Goal: Task Accomplishment & Management: Manage account settings

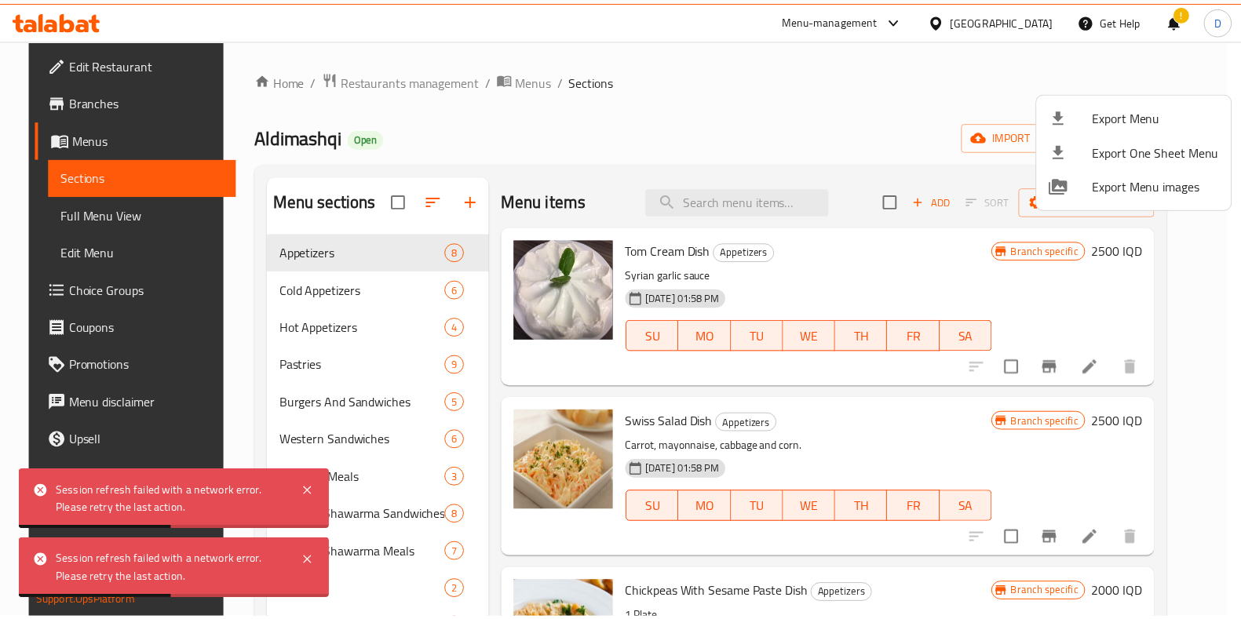
scroll to position [59, 0]
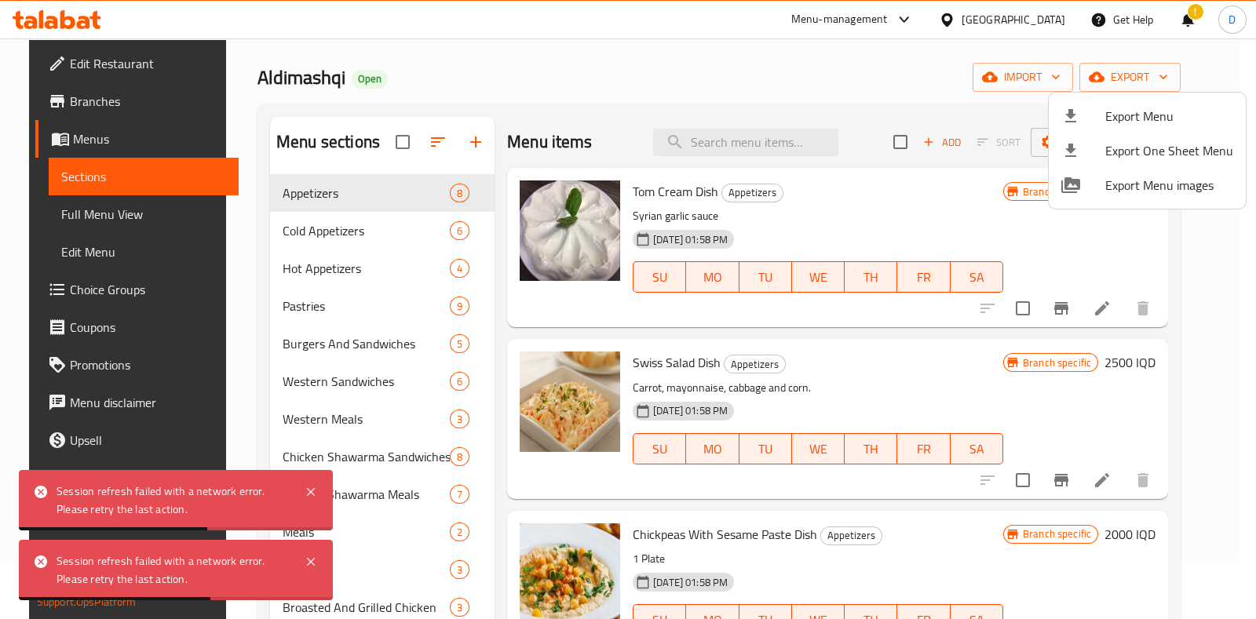
click at [1237, 79] on div at bounding box center [628, 309] width 1256 height 619
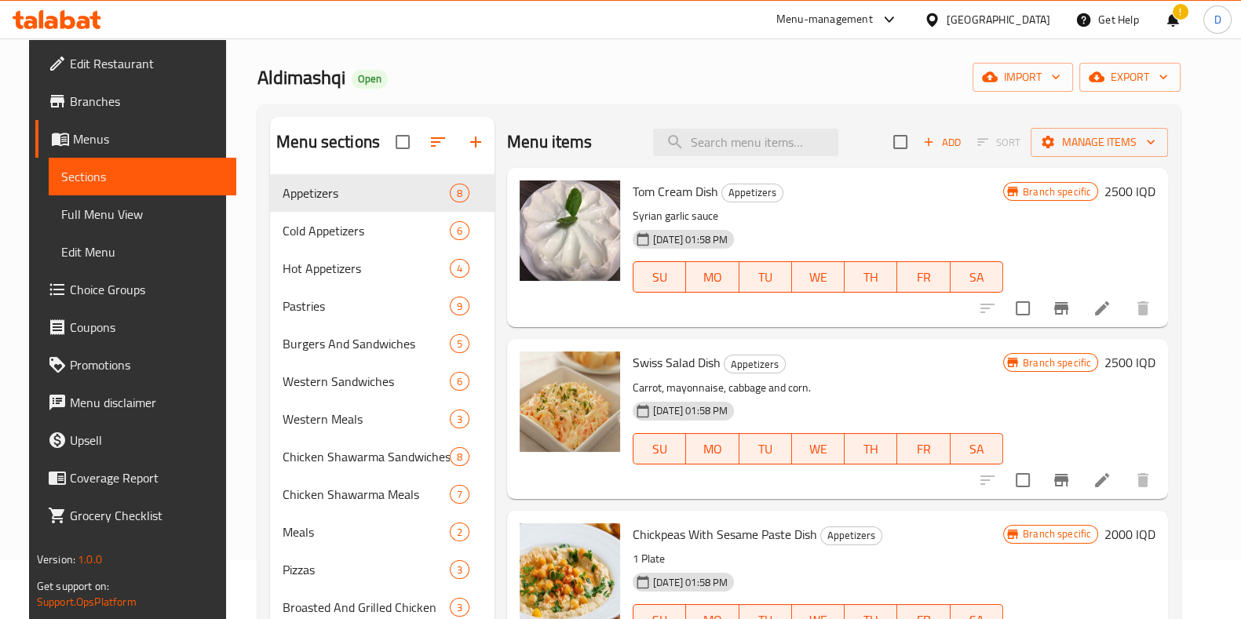
scroll to position [0, 0]
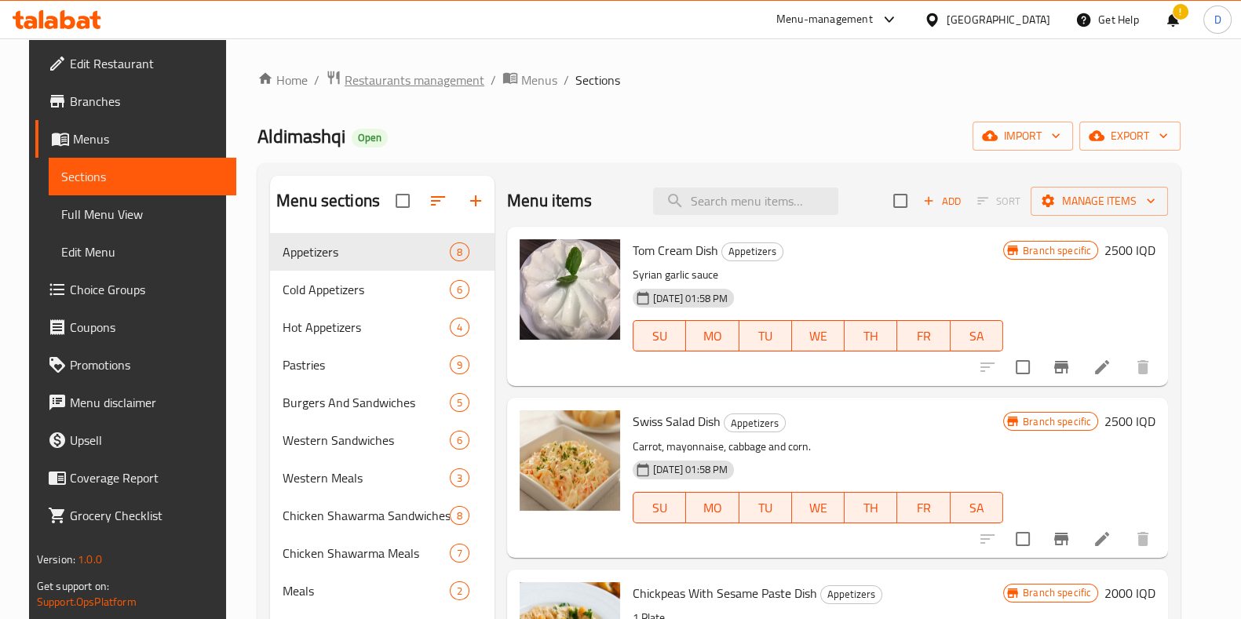
click at [377, 81] on span "Restaurants management" at bounding box center [415, 80] width 140 height 19
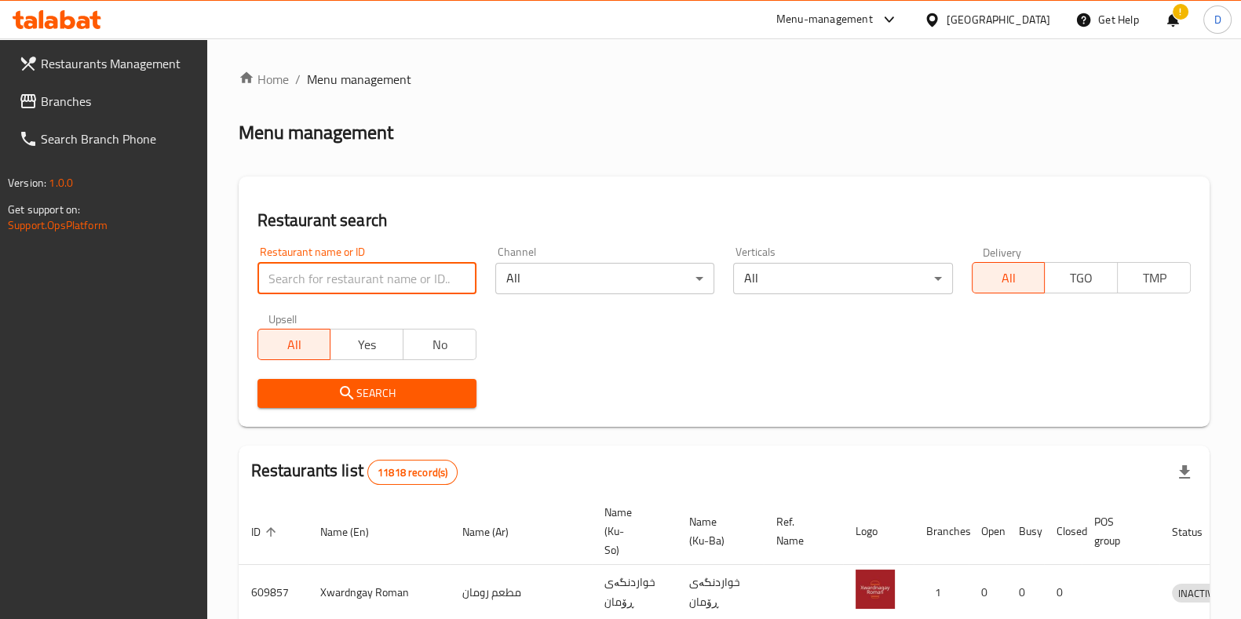
click at [366, 279] on input "search" at bounding box center [366, 278] width 219 height 31
type input "bawki el"
click button "Search" at bounding box center [366, 393] width 219 height 29
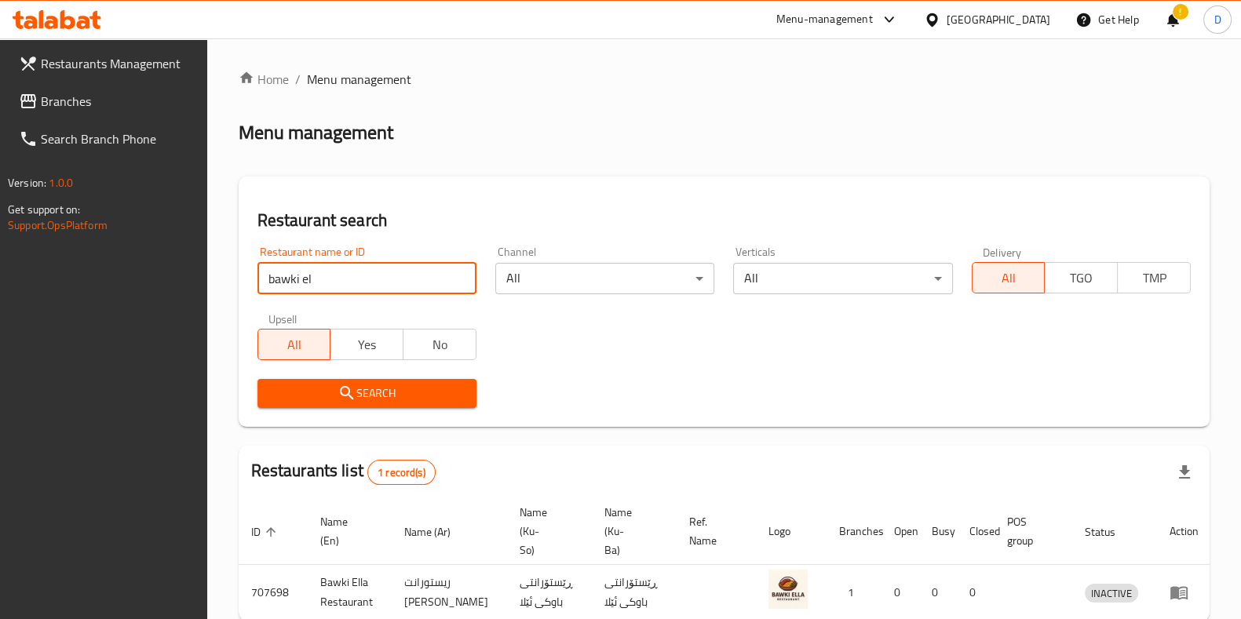
scroll to position [68, 0]
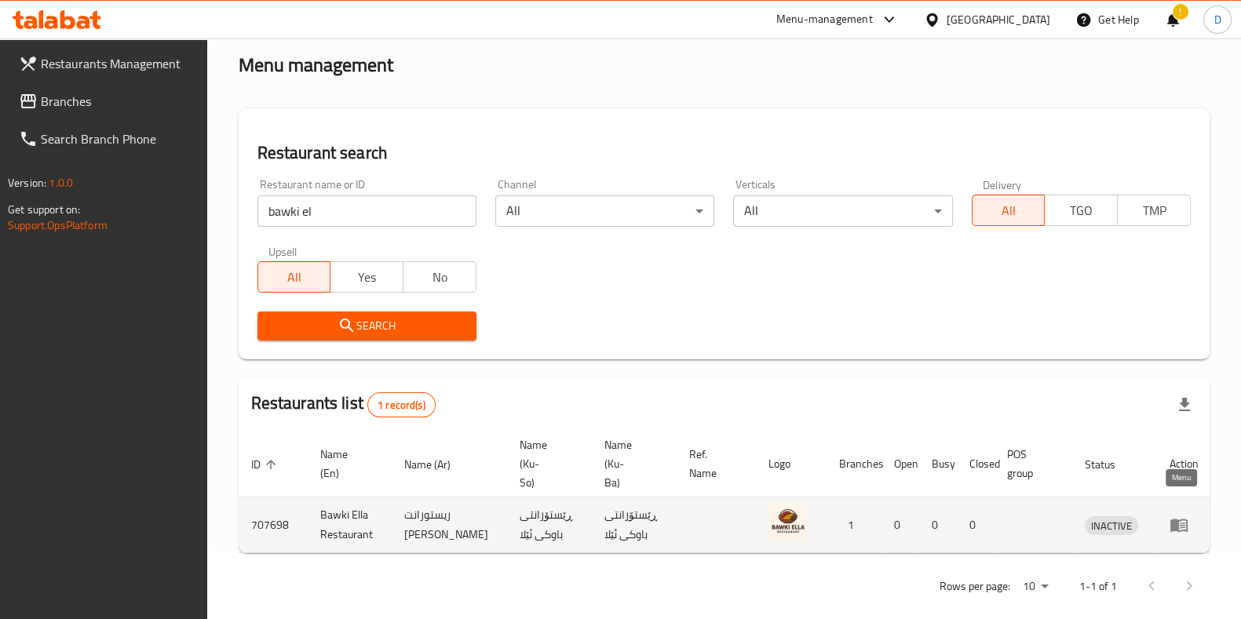
click at [1183, 520] on icon "enhanced table" at bounding box center [1178, 526] width 17 height 13
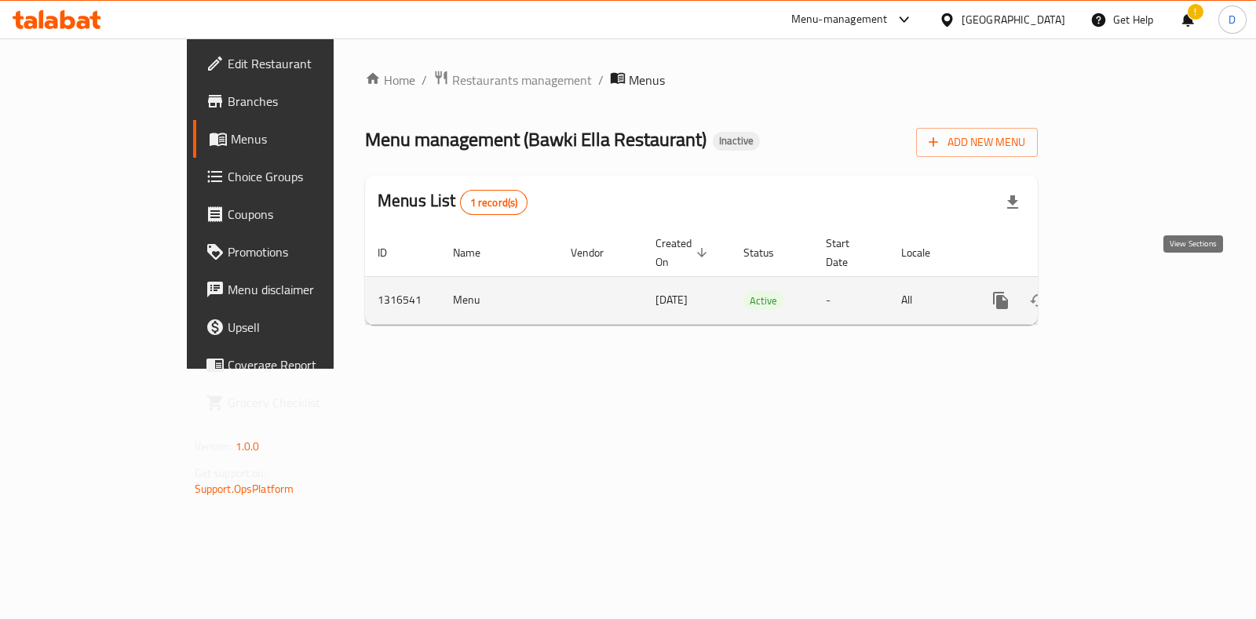
click at [1123, 291] on icon "enhanced table" at bounding box center [1113, 300] width 19 height 19
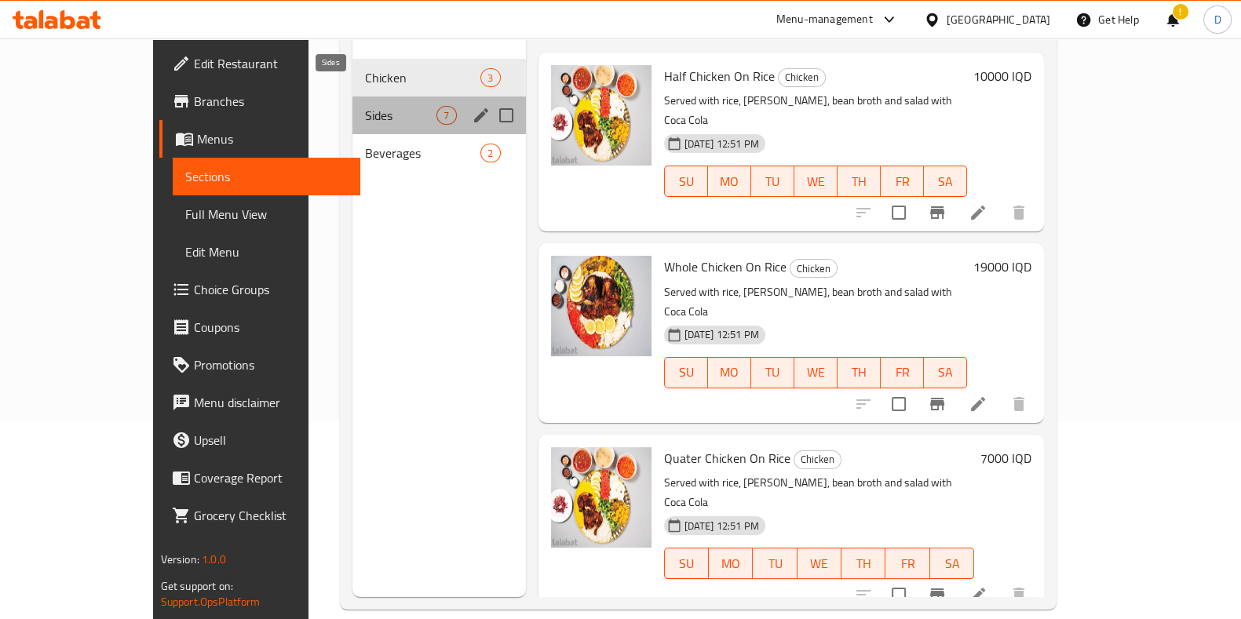
scroll to position [197, 0]
click at [380, 107] on span "Sides" at bounding box center [400, 116] width 71 height 19
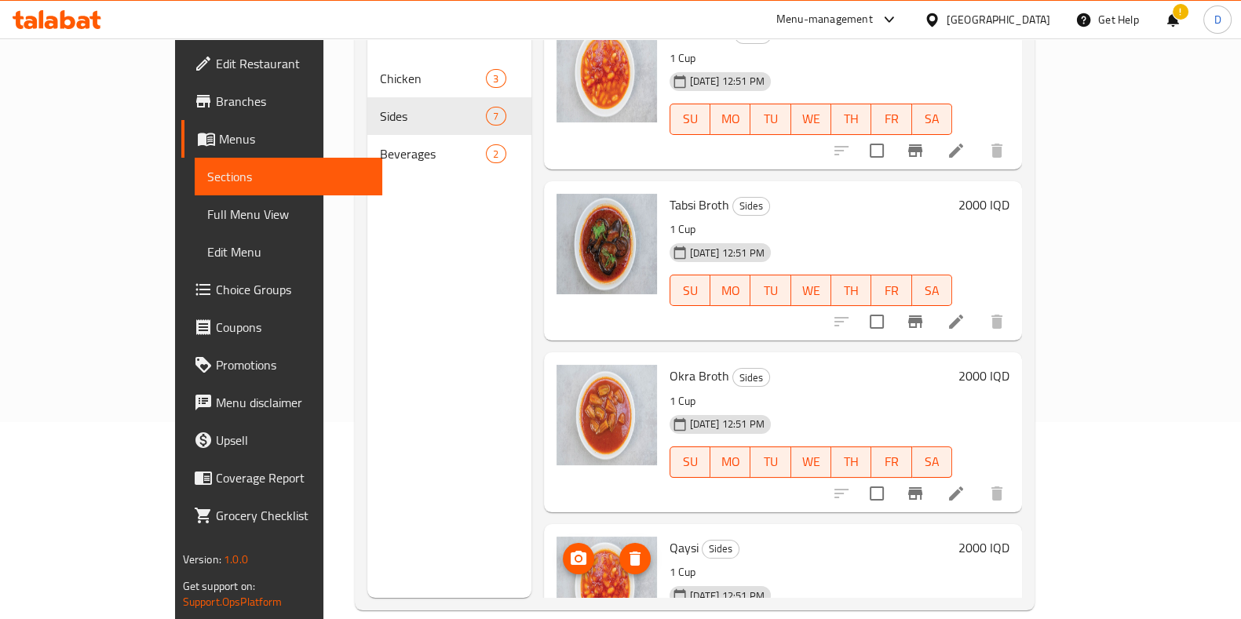
scroll to position [619, 0]
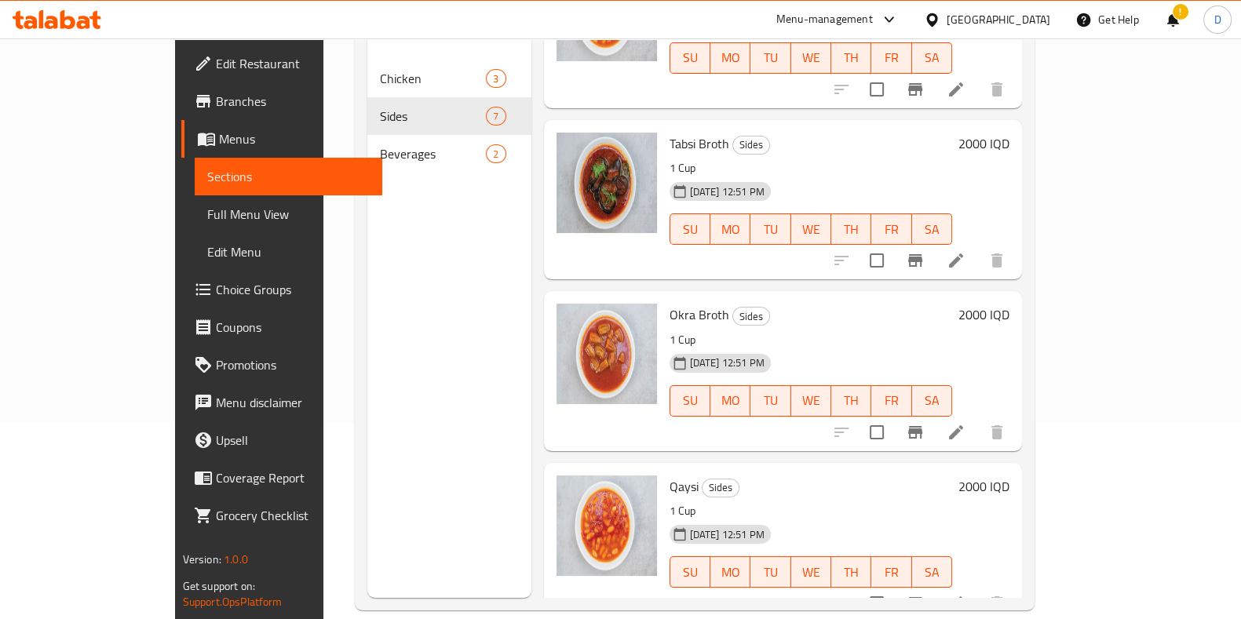
click at [763, 6] on div "Menu-management [GEOGRAPHIC_DATA] Get Help ! D" at bounding box center [620, 20] width 1241 height 38
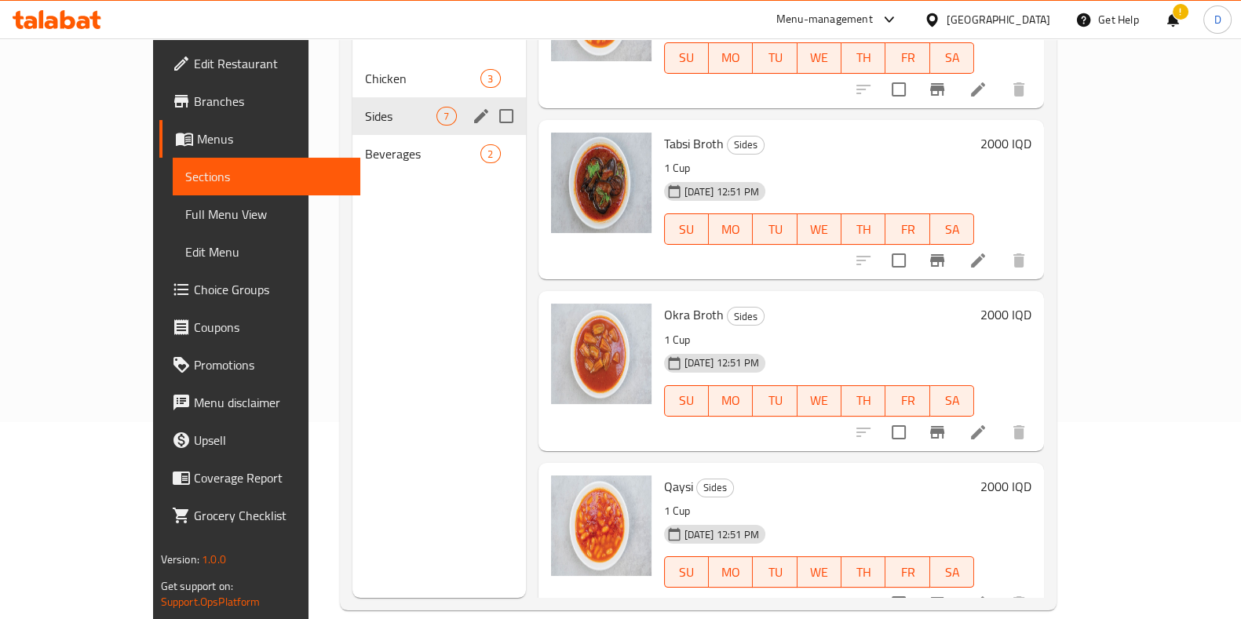
scroll to position [0, 0]
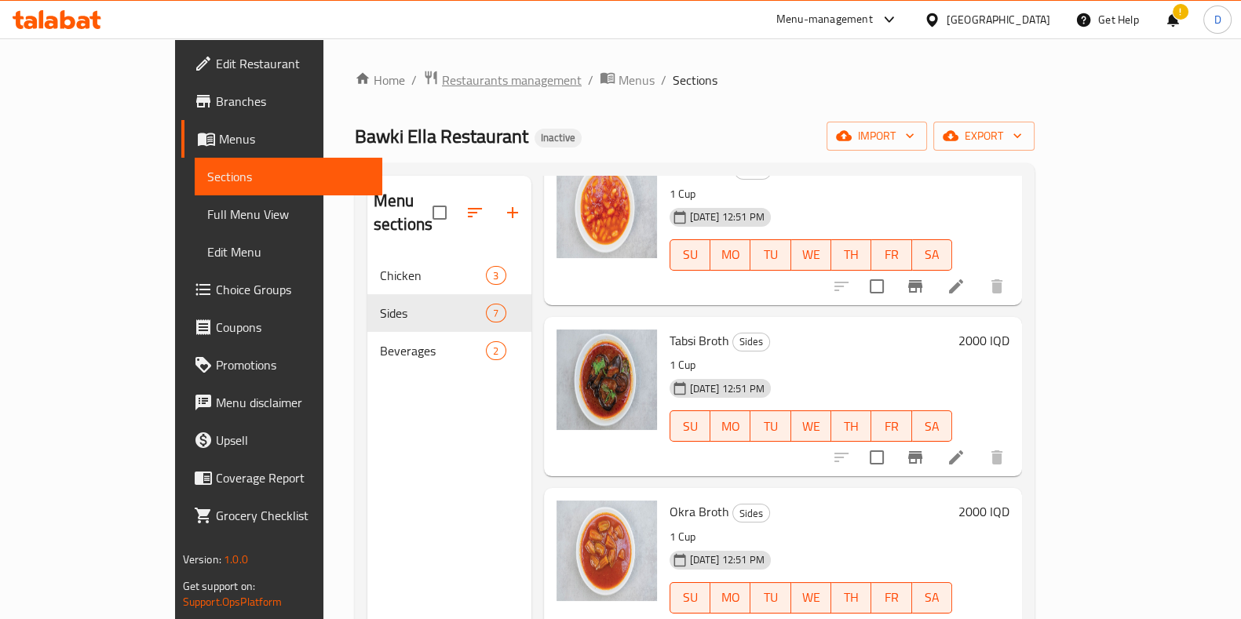
click at [454, 81] on span "Restaurants management" at bounding box center [512, 80] width 140 height 19
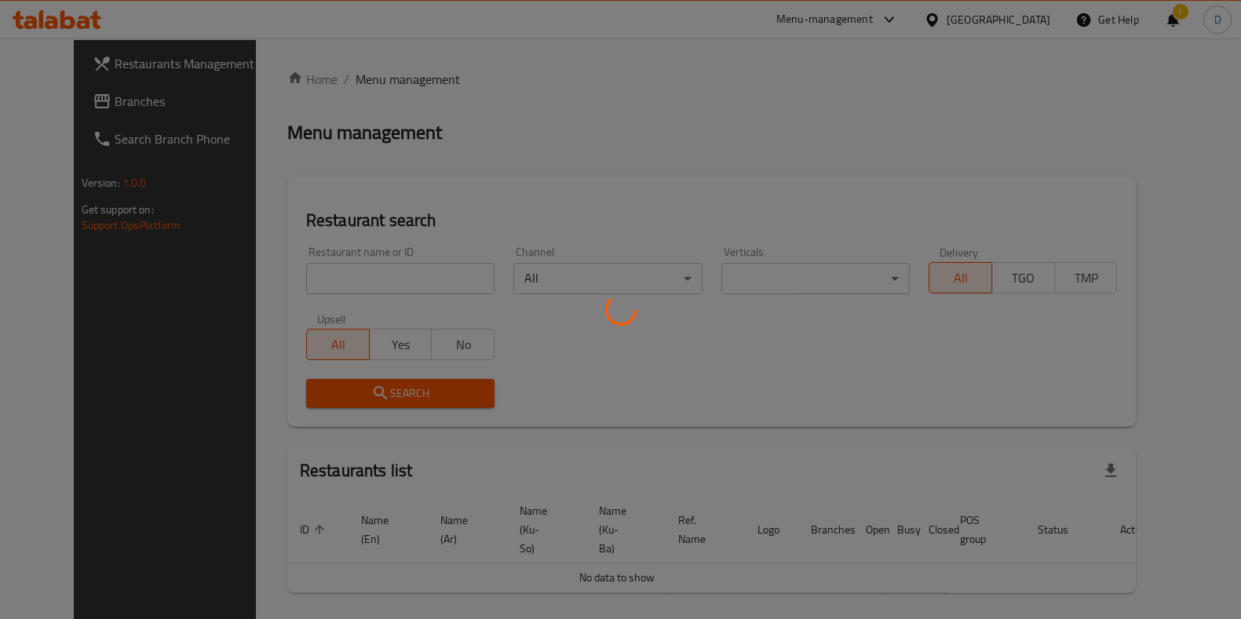
click at [378, 251] on div at bounding box center [620, 309] width 1241 height 619
click at [369, 276] on div at bounding box center [620, 309] width 1241 height 619
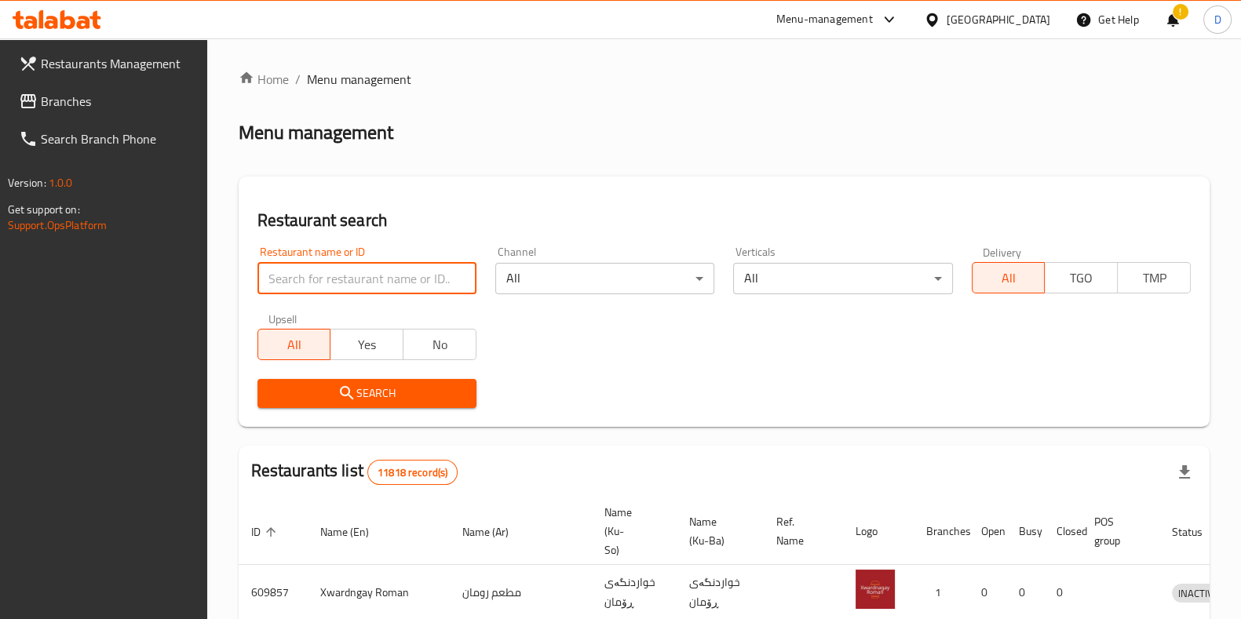
click at [369, 276] on input "search" at bounding box center [366, 278] width 219 height 31
type input "fatih"
click button "Search" at bounding box center [366, 393] width 219 height 29
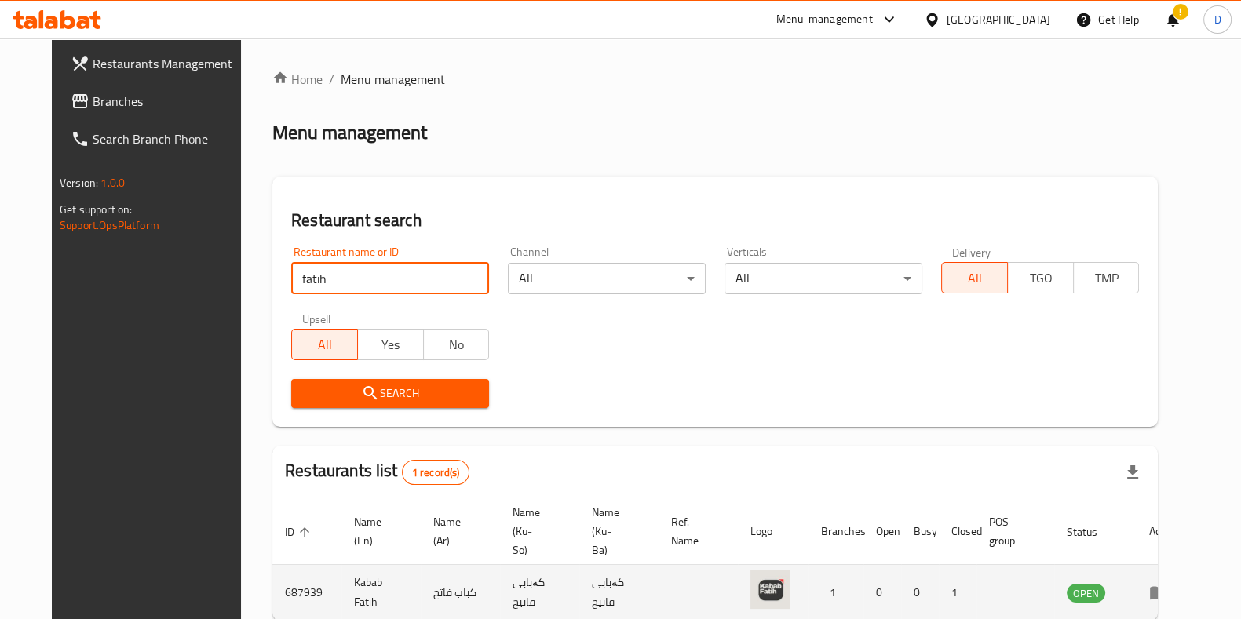
scroll to position [68, 0]
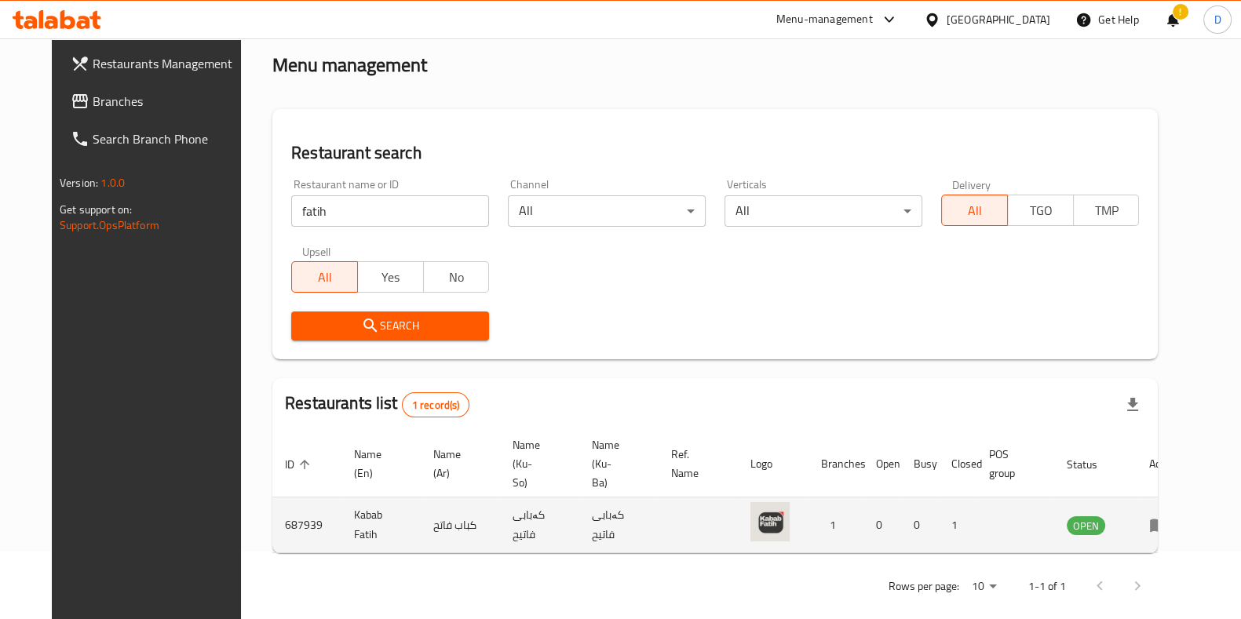
click at [1166, 505] on td "enhanced table" at bounding box center [1164, 526] width 54 height 56
click at [1167, 520] on icon "enhanced table" at bounding box center [1158, 526] width 17 height 13
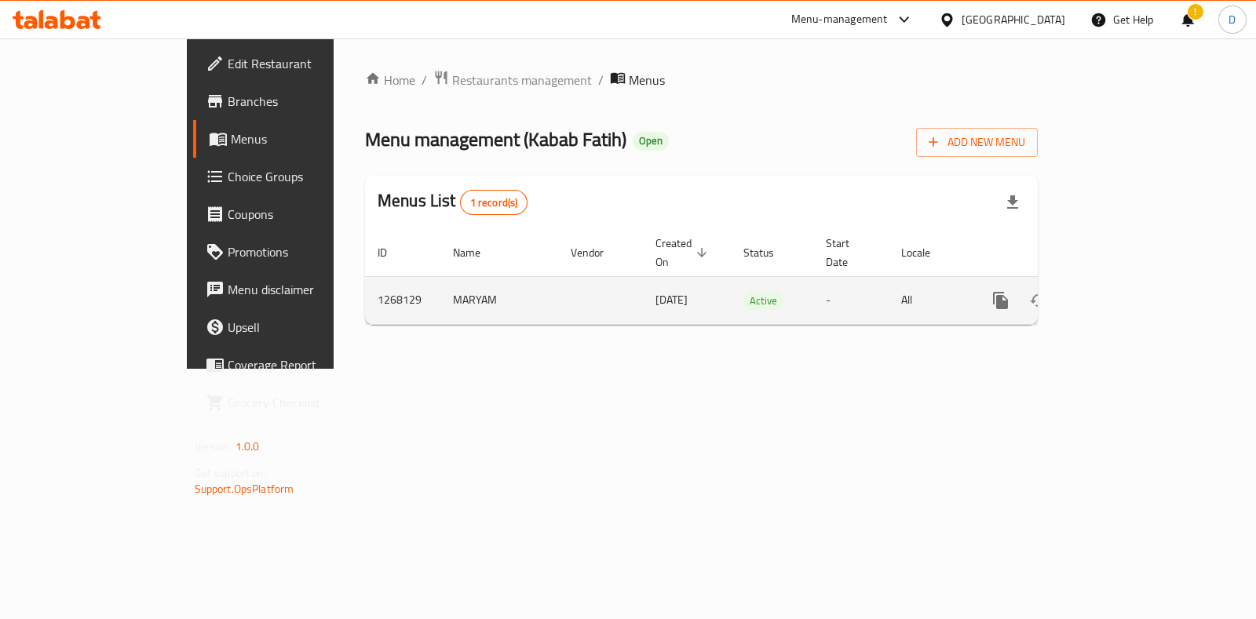
click at [1121, 294] on icon "enhanced table" at bounding box center [1114, 301] width 14 height 14
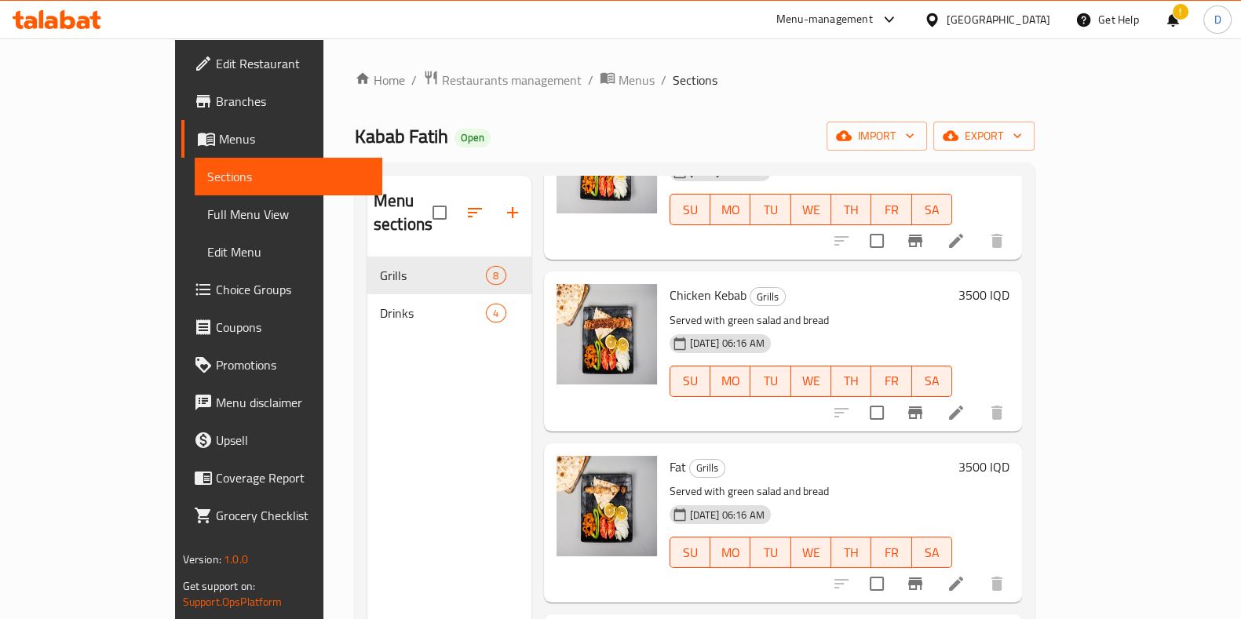
drag, startPoint x: 411, startPoint y: 82, endPoint x: 392, endPoint y: 98, distance: 25.0
click at [442, 82] on span "Restaurants management" at bounding box center [512, 80] width 140 height 19
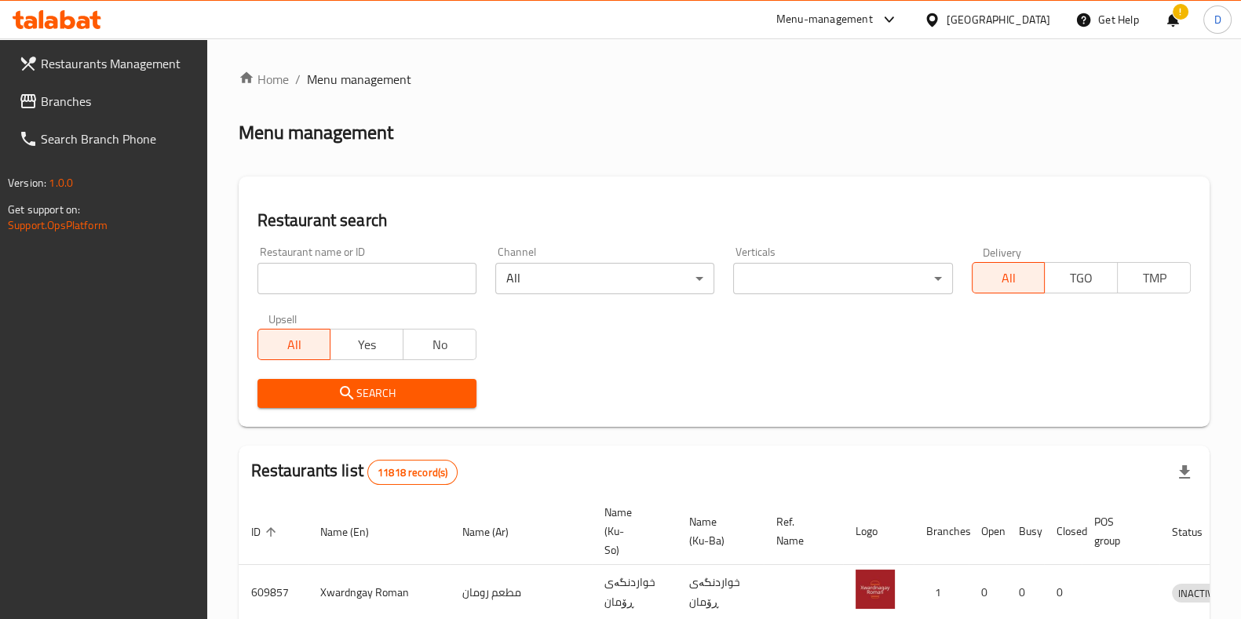
click at [359, 290] on input "search" at bounding box center [366, 278] width 219 height 31
type input "kabab"
click button "Search" at bounding box center [366, 393] width 219 height 29
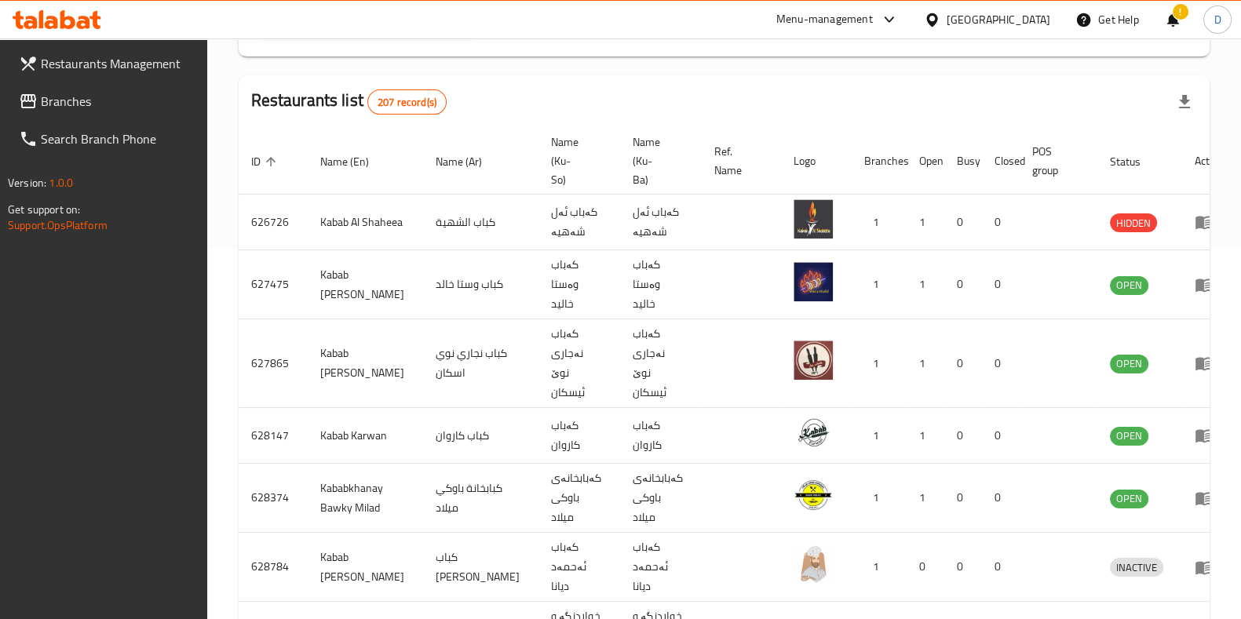
scroll to position [378, 0]
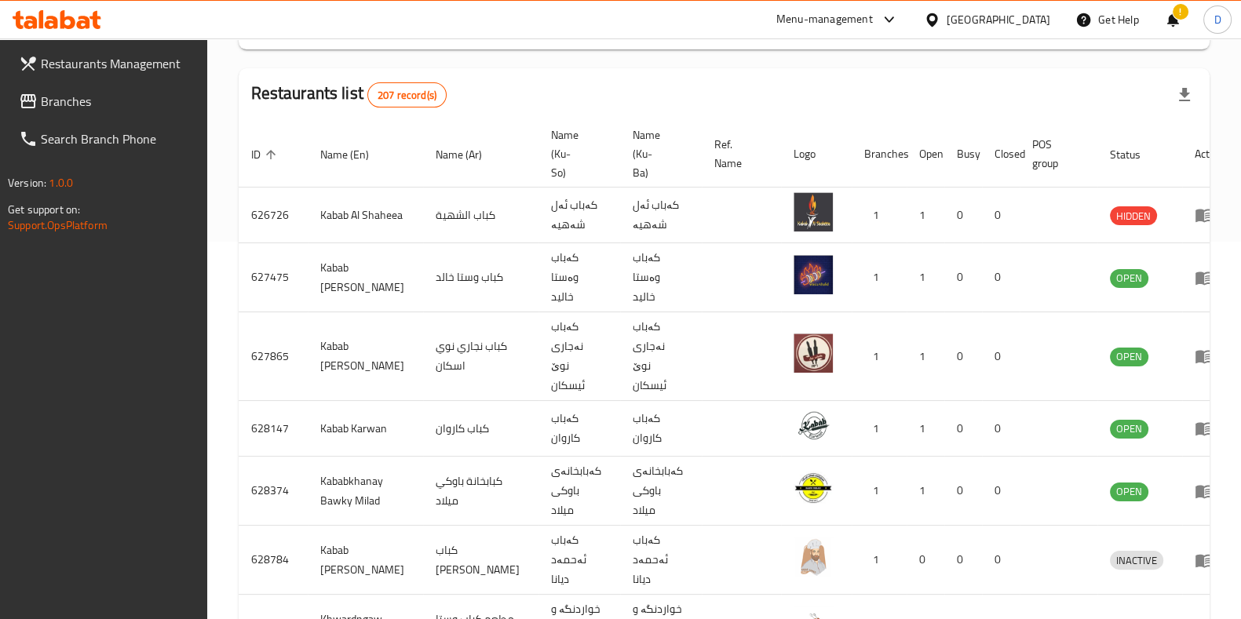
click at [741, 98] on div "Restaurants list 207 record(s)" at bounding box center [724, 94] width 971 height 53
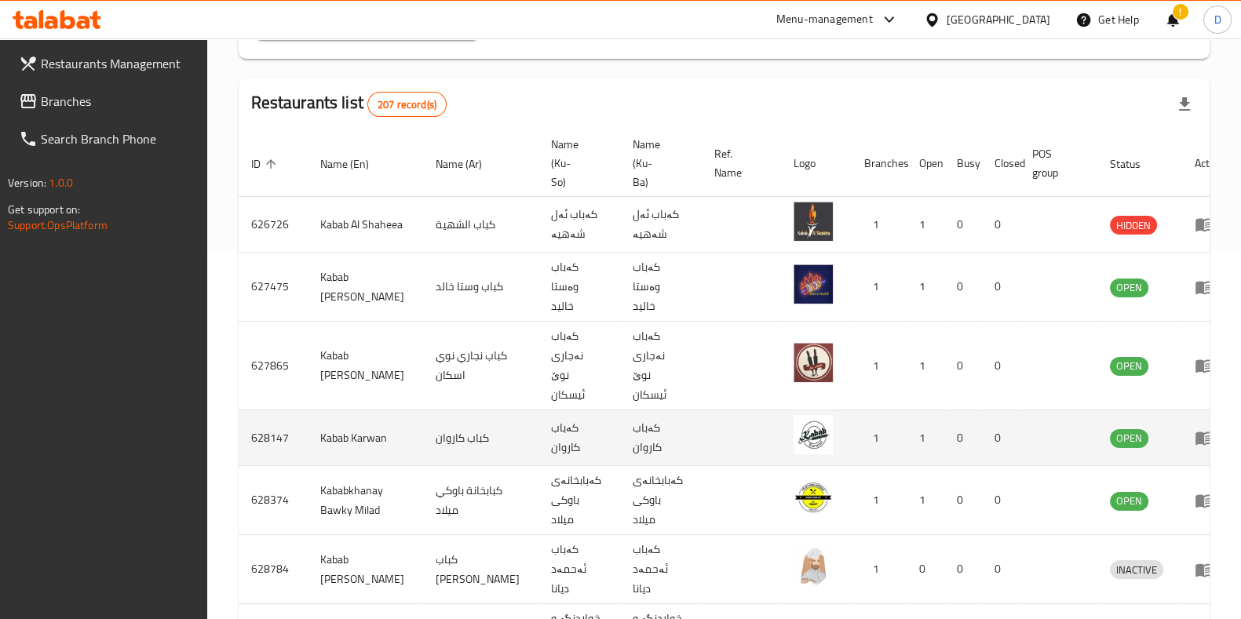
scroll to position [368, 0]
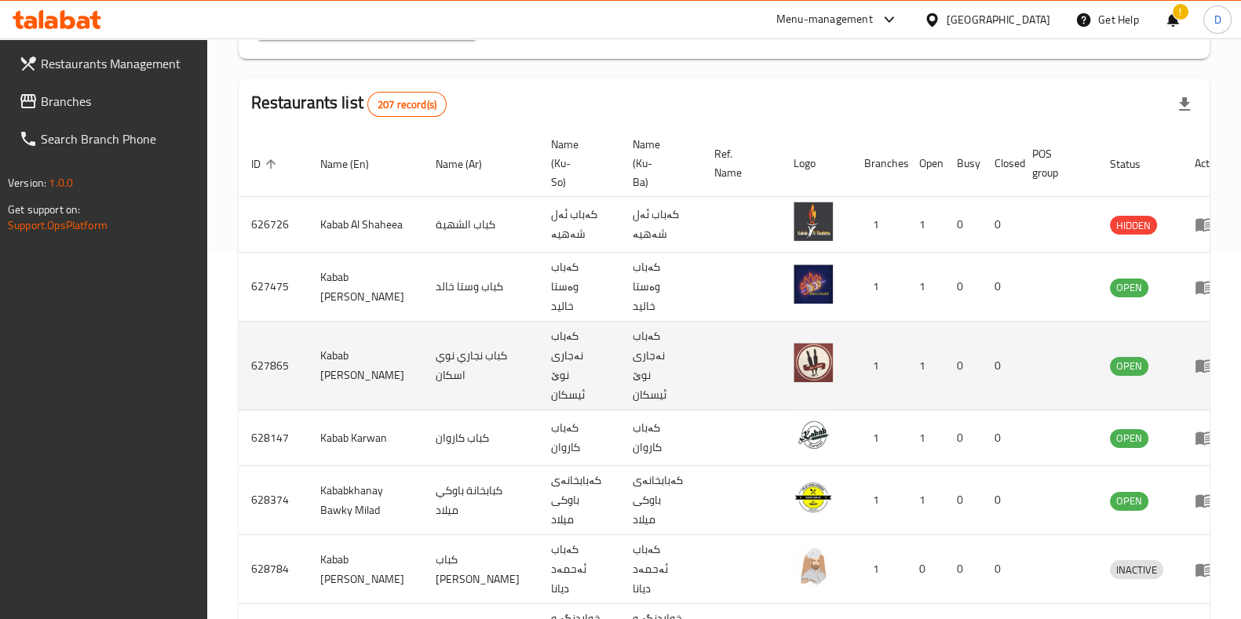
click at [1182, 322] on td "enhanced table" at bounding box center [1209, 366] width 54 height 89
click at [1195, 360] on icon "enhanced table" at bounding box center [1203, 366] width 17 height 13
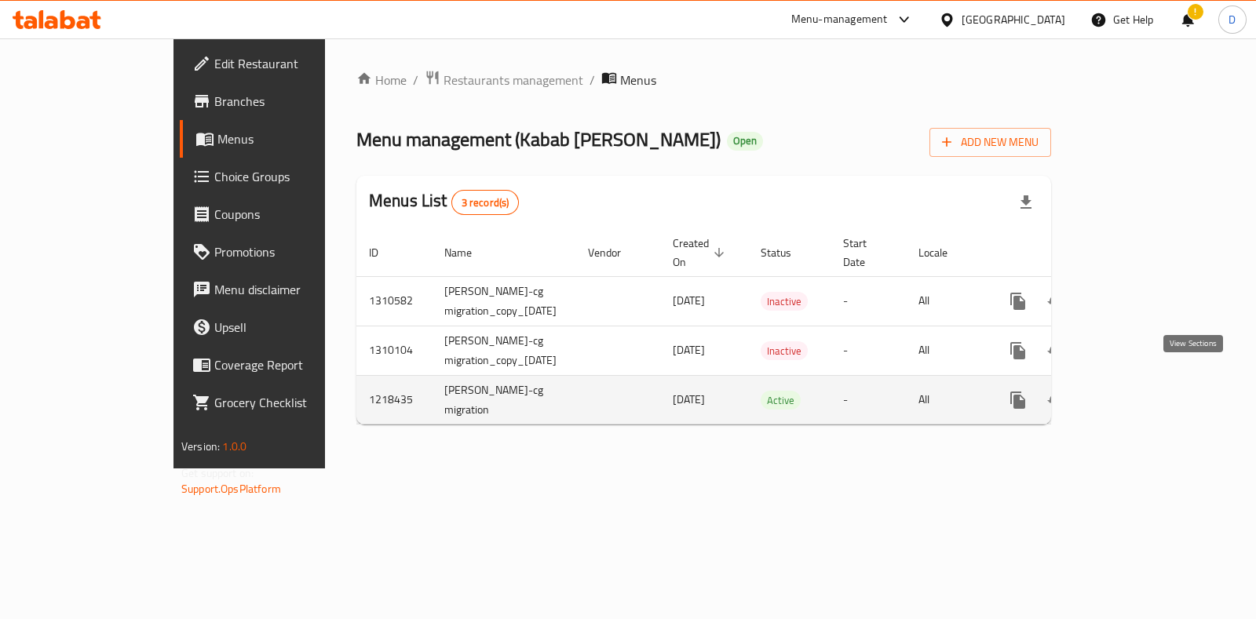
click at [1140, 391] on icon "enhanced table" at bounding box center [1131, 400] width 19 height 19
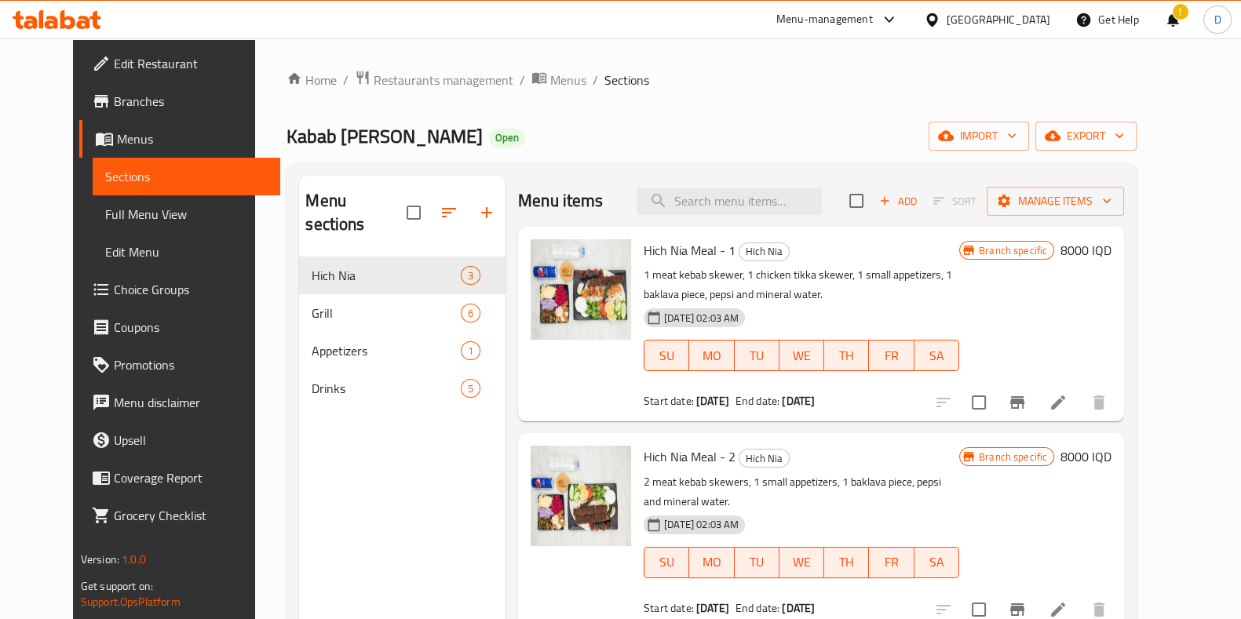
scroll to position [220, 0]
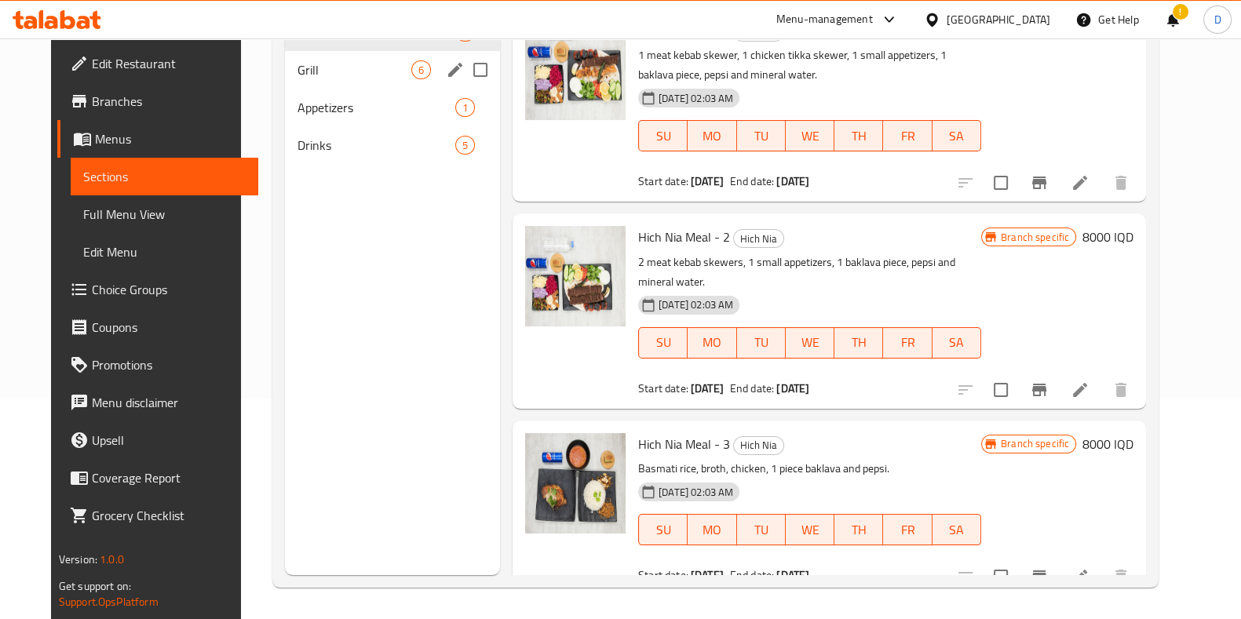
click at [297, 74] on span "Grill" at bounding box center [354, 69] width 114 height 19
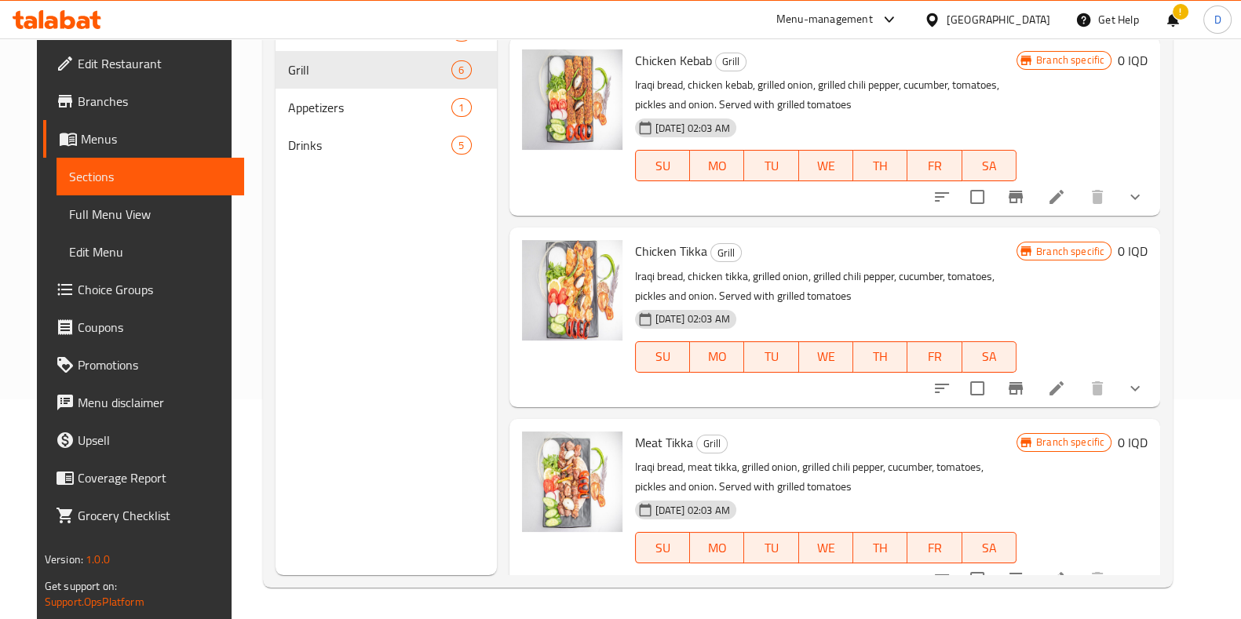
scroll to position [316, 0]
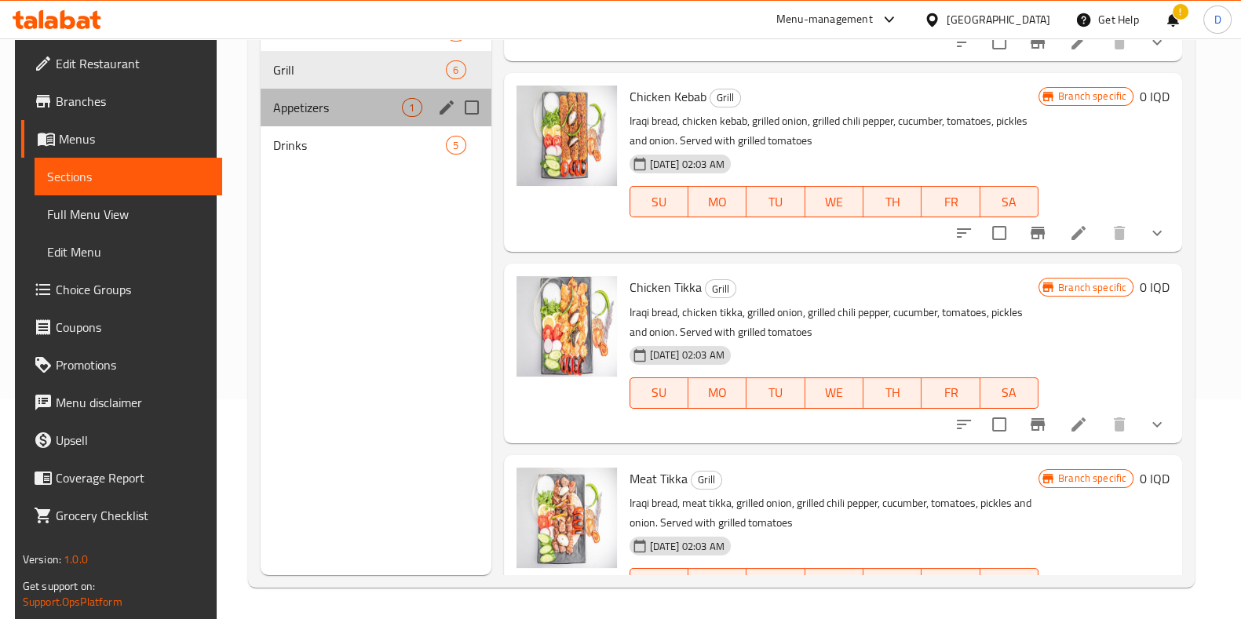
click at [341, 90] on div "Appetizers 1" at bounding box center [376, 108] width 231 height 38
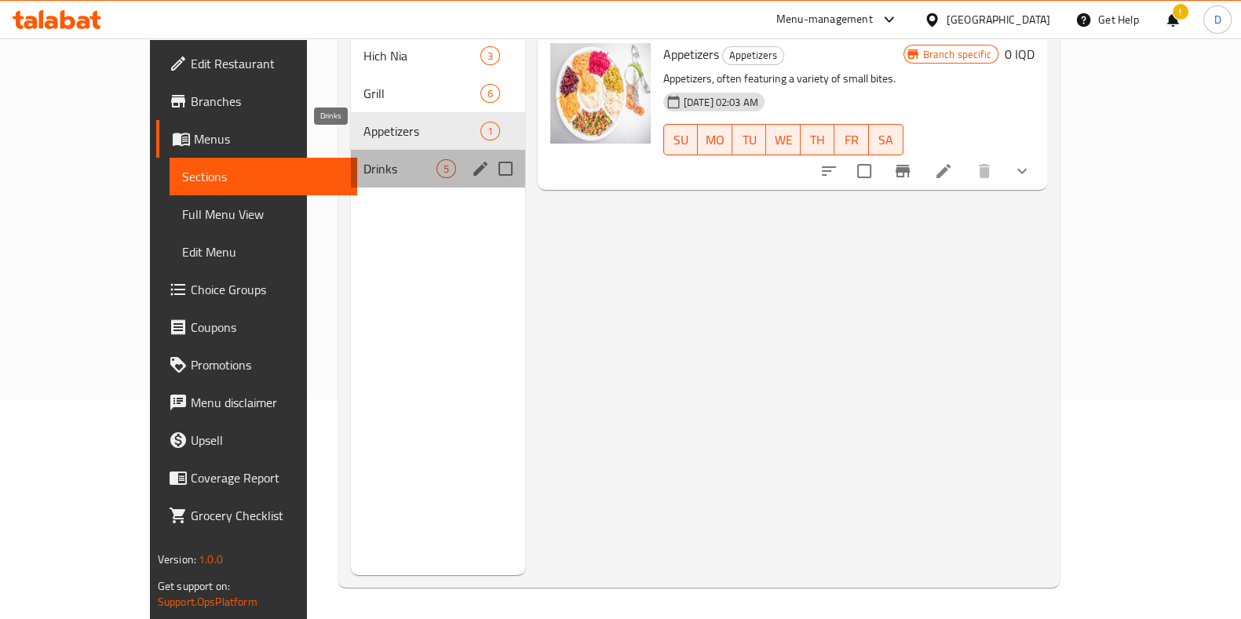
click at [367, 159] on span "Drinks" at bounding box center [399, 168] width 73 height 19
